Goal: Find specific page/section: Find specific page/section

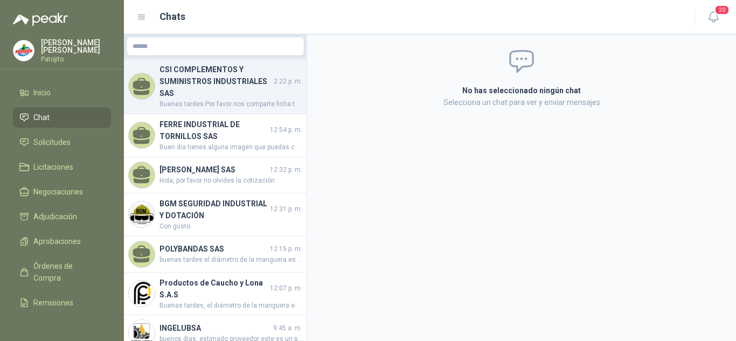
click at [218, 100] on span "Buenas tardes Por favor nos comparte ficha técnica" at bounding box center [230, 104] width 143 height 10
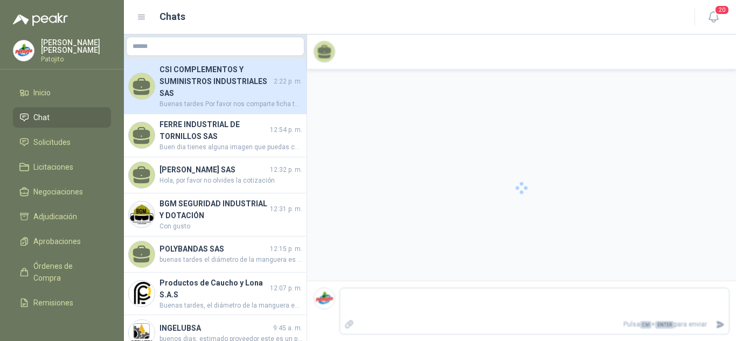
scroll to position [104, 0]
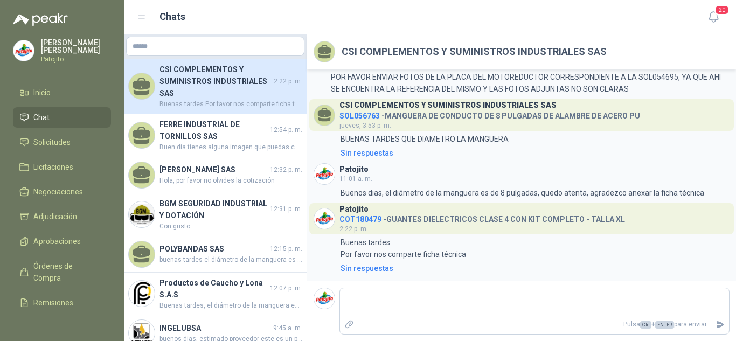
click at [121, 71] on menu "[PERSON_NAME] Inicio Chat Solicitudes Licitaciones Negociaciones Adjudicación A…" at bounding box center [62, 170] width 124 height 341
drag, startPoint x: 121, startPoint y: 71, endPoint x: 120, endPoint y: 77, distance: 5.9
click at [120, 77] on menu "[PERSON_NAME] Inicio Chat Solicitudes Licitaciones Negociaciones Adjudicación A…" at bounding box center [62, 170] width 124 height 341
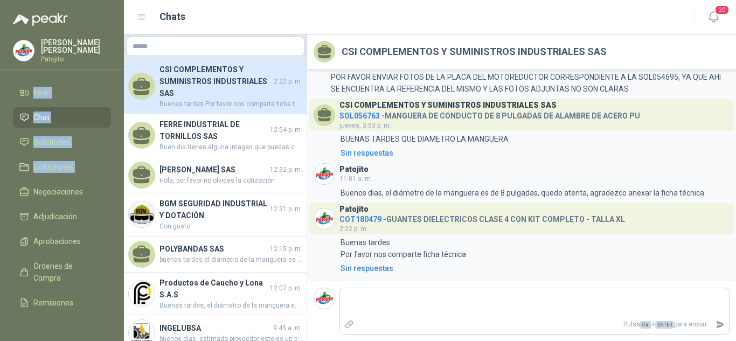
drag, startPoint x: 120, startPoint y: 77, endPoint x: 46, endPoint y: 155, distance: 107.0
click at [46, 155] on menu "[PERSON_NAME] Inicio Chat Solicitudes Licitaciones Negociaciones Adjudicación A…" at bounding box center [62, 170] width 124 height 341
click at [50, 144] on span "Solicitudes" at bounding box center [51, 142] width 37 height 12
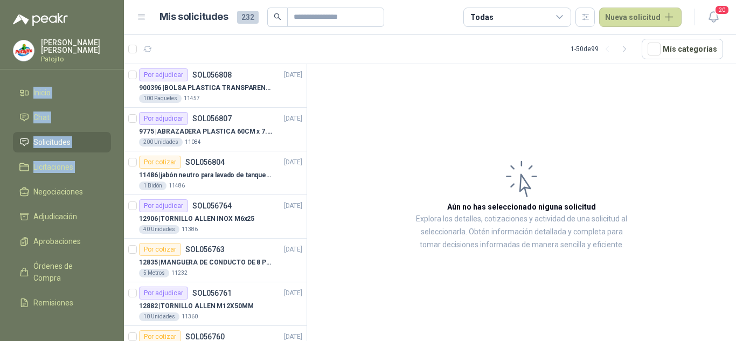
scroll to position [246, 0]
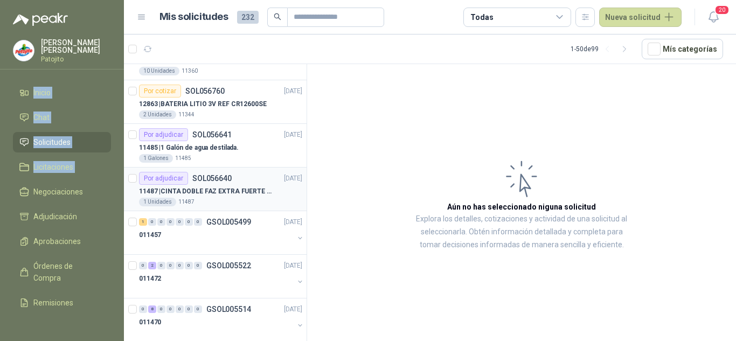
click at [233, 183] on div "Por adjudicar SOL056640 [DATE]" at bounding box center [220, 178] width 163 height 13
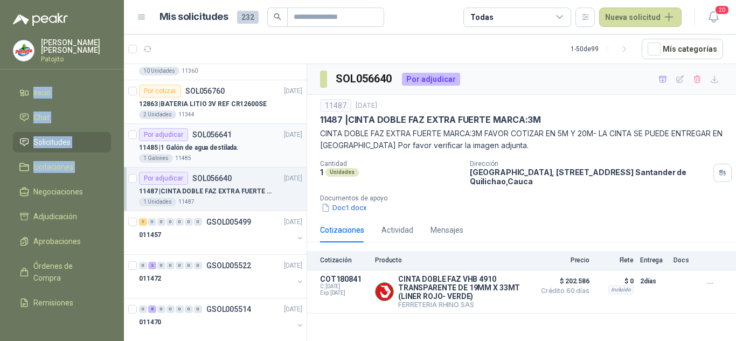
click at [221, 149] on p "11485 | 1 Galón de agua destilada." at bounding box center [189, 148] width 100 height 10
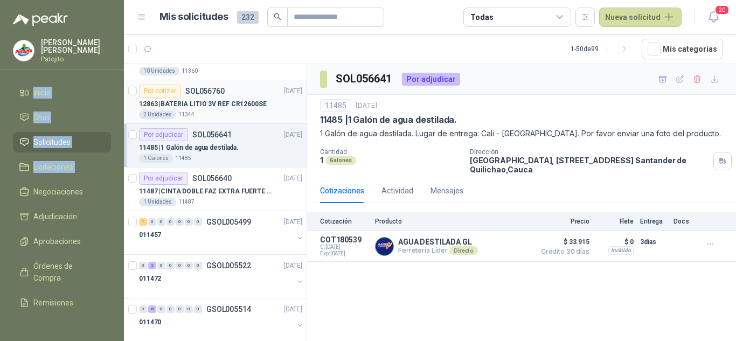
click at [235, 106] on p "12863 | BATERIA LITIO 3V REF CR12600SE" at bounding box center [203, 104] width 128 height 10
